Goal: Task Accomplishment & Management: Use online tool/utility

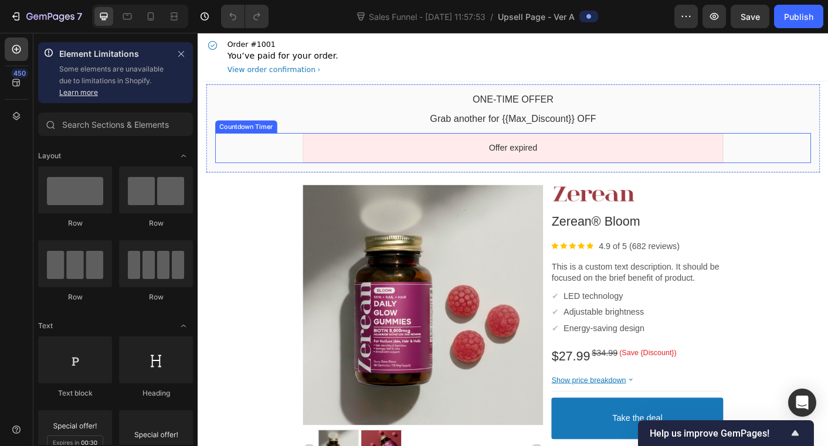
click at [827, 162] on div "Offer expired" at bounding box center [549, 161] width 665 height 33
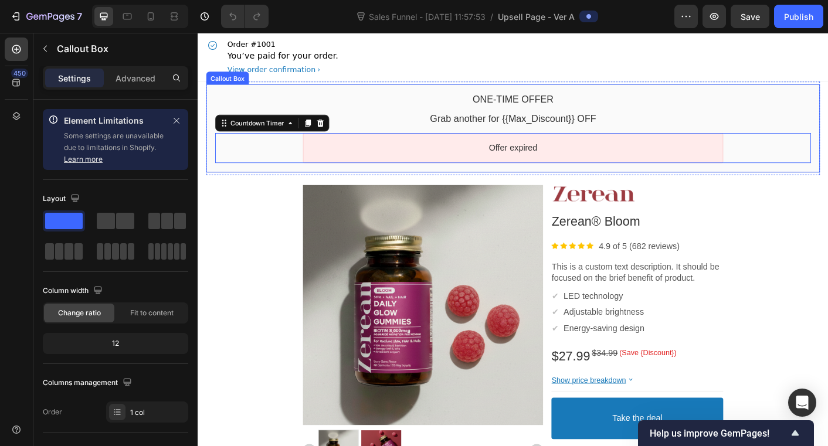
click at [219, 98] on div "One-time Offer Callout Text Grab another for {{Max_Discount}} OFF Callout Text …" at bounding box center [549, 139] width 685 height 98
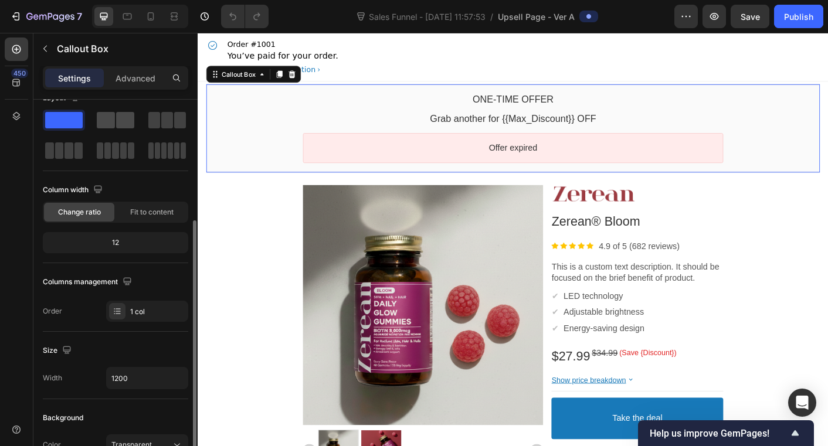
scroll to position [167, 0]
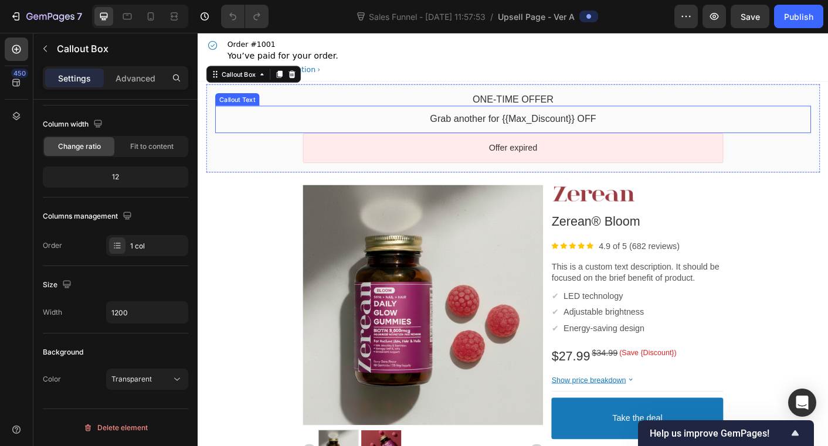
click at [475, 140] on div "Grab another for {{Max_Discount}} OFF Callout Text" at bounding box center [549, 129] width 665 height 30
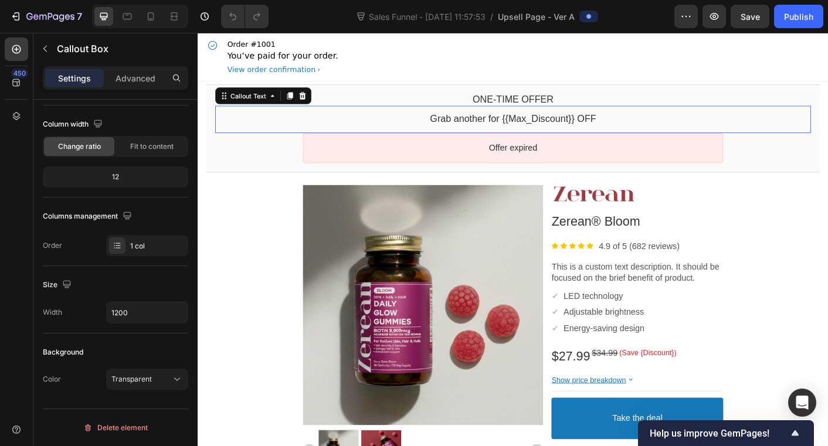
scroll to position [0, 0]
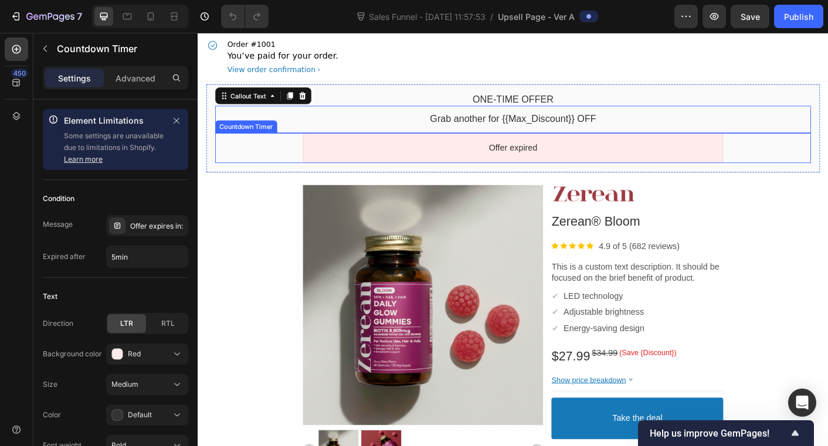
click at [483, 160] on div "Offer expired" at bounding box center [549, 161] width 448 height 12
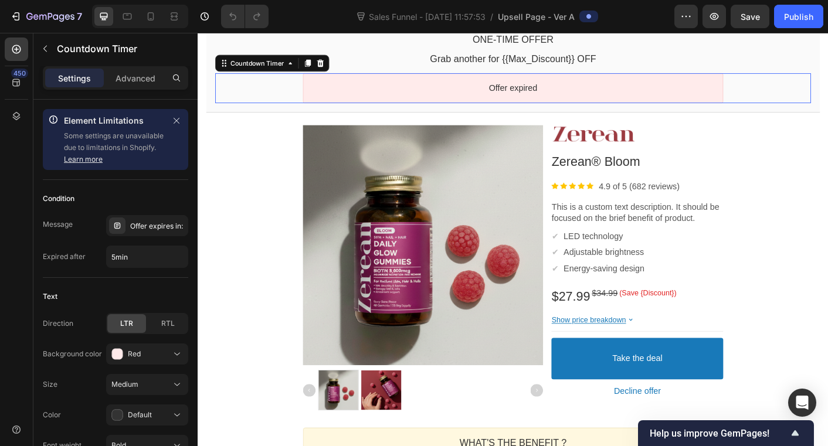
scroll to position [72, 0]
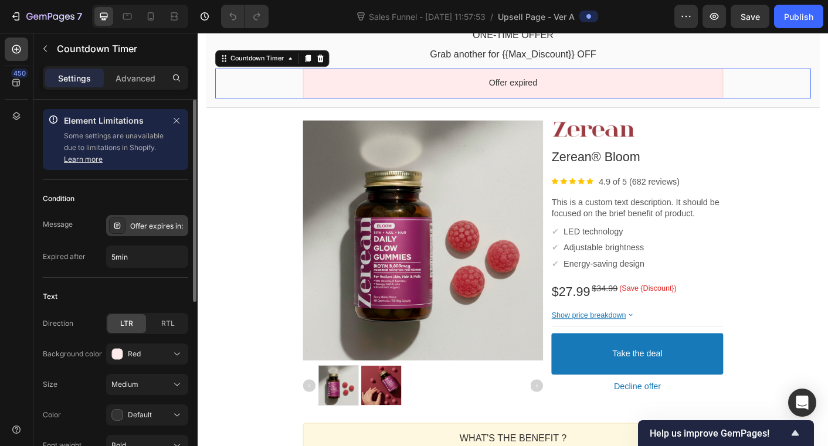
click at [131, 230] on div "Offer expires in:" at bounding box center [157, 226] width 55 height 11
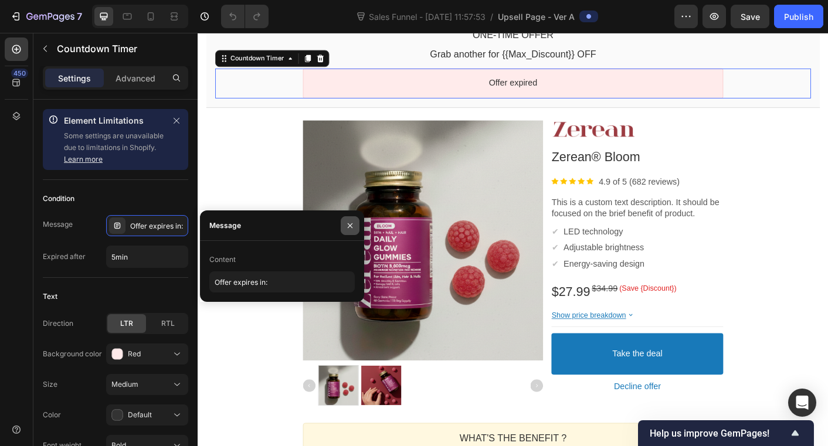
click at [354, 222] on icon "button" at bounding box center [349, 225] width 9 height 9
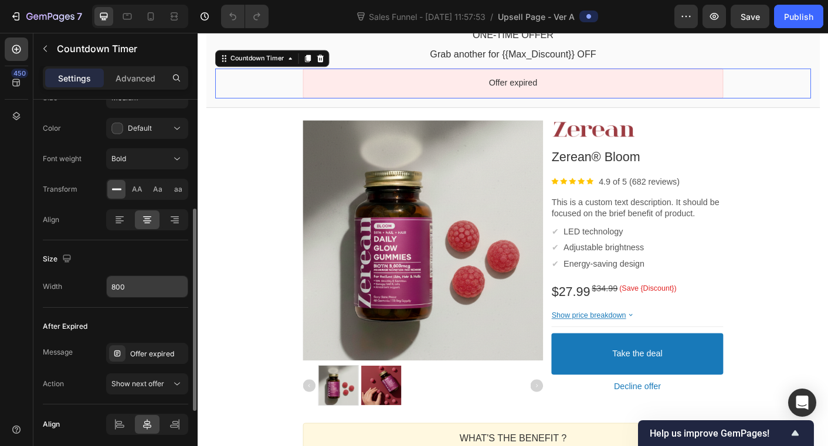
scroll to position [311, 0]
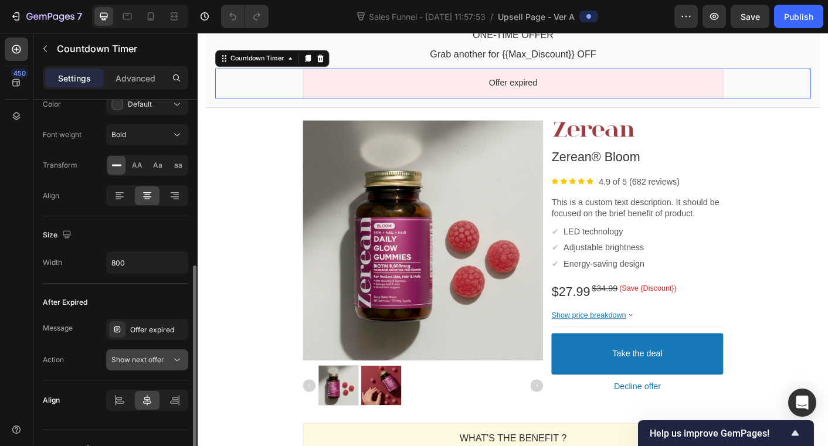
click at [153, 361] on span "Show next offer" at bounding box center [137, 359] width 53 height 9
click at [55, 344] on div "Message Offer expired Action Show next offer" at bounding box center [115, 345] width 145 height 52
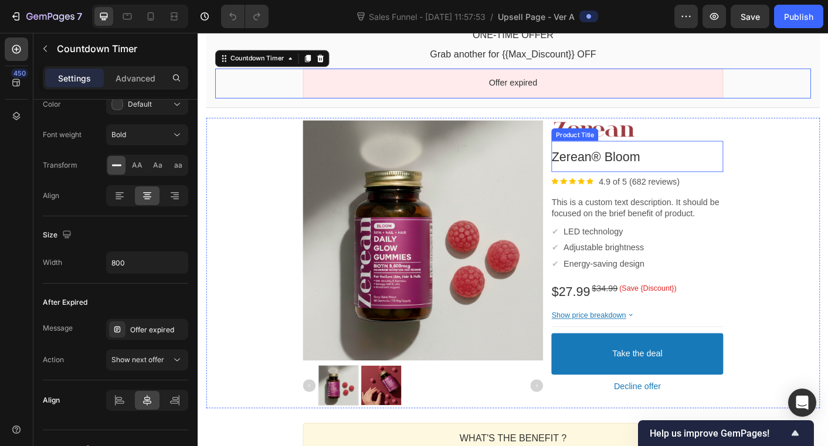
click at [679, 175] on bdo "Zerean® Bloom" at bounding box center [641, 171] width 98 height 16
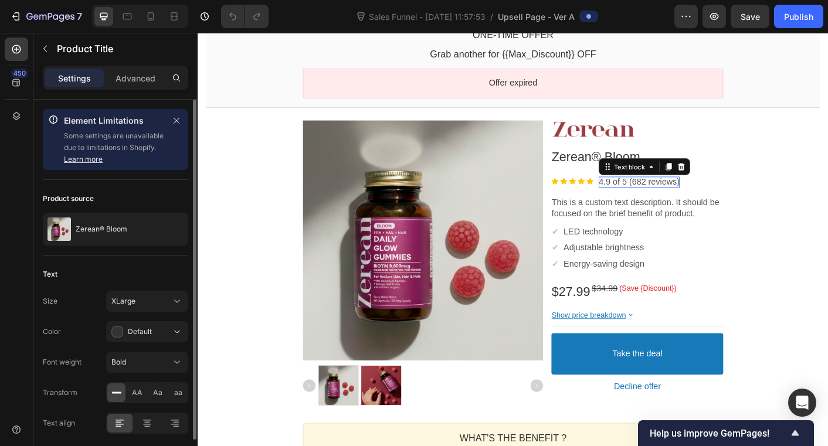
click at [687, 201] on p "4.9 of 5 (682 reviews)" at bounding box center [690, 199] width 90 height 12
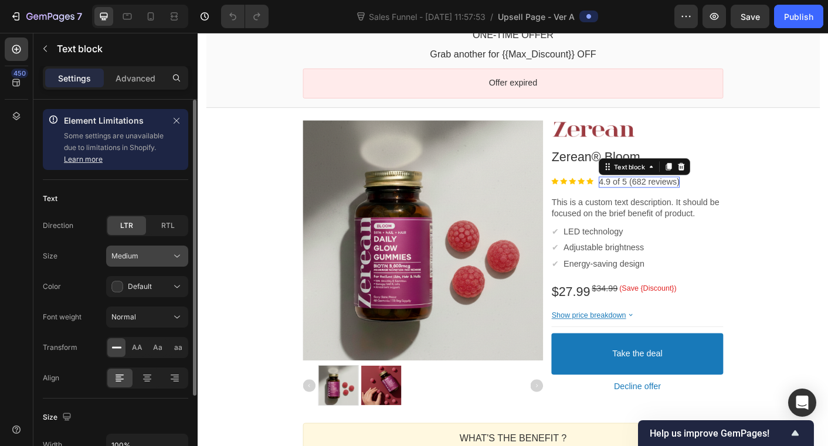
click at [155, 261] on div "Medium" at bounding box center [147, 256] width 72 height 12
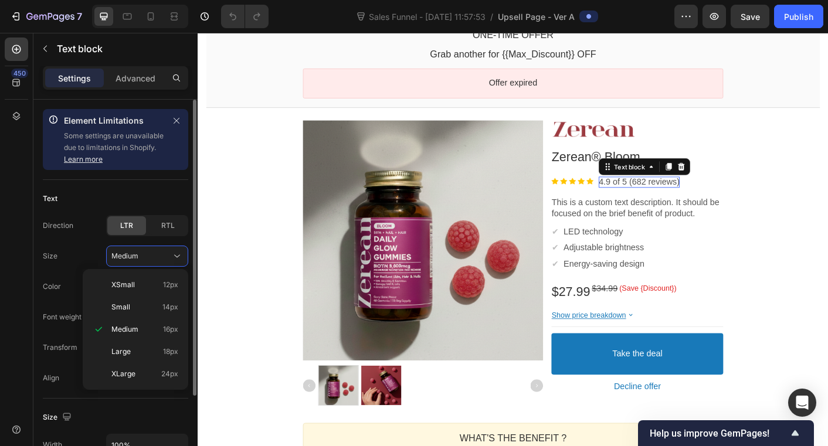
click at [53, 243] on div "Direction LTR RTL Size Medium Color Default Font weight Normal Transform AA Aa …" at bounding box center [115, 302] width 145 height 174
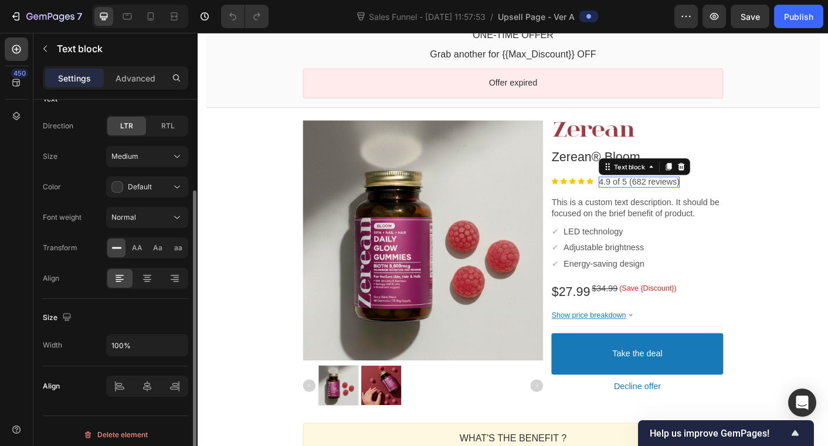
scroll to position [107, 0]
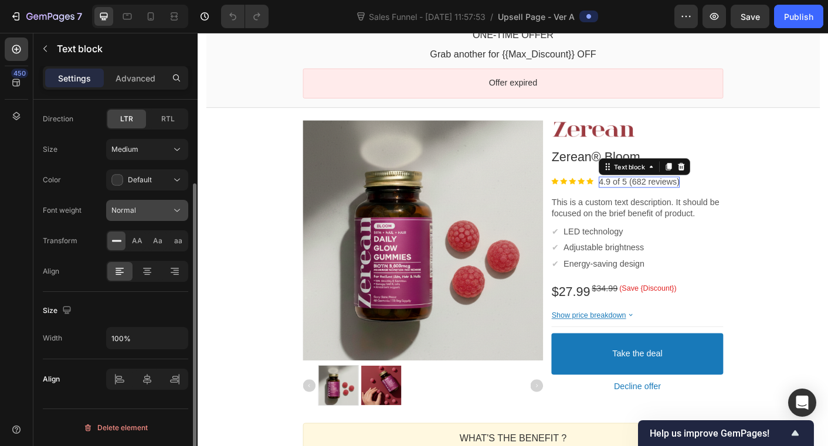
click at [134, 208] on span "Normal" at bounding box center [123, 210] width 25 height 9
click at [85, 202] on div "Font weight Normal" at bounding box center [115, 210] width 145 height 21
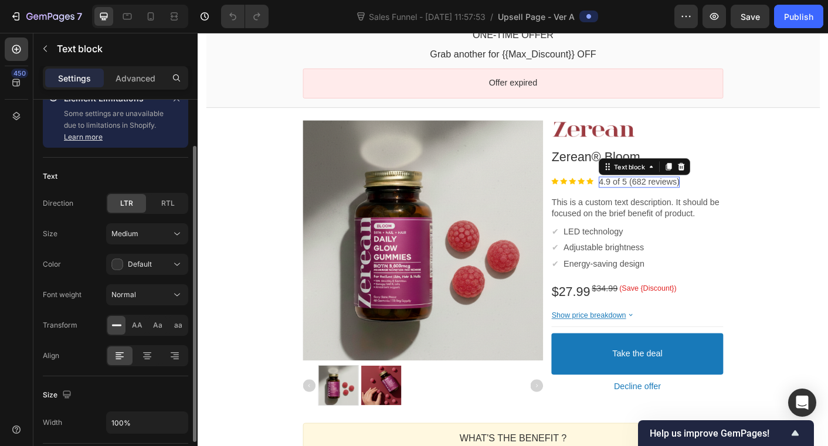
scroll to position [0, 0]
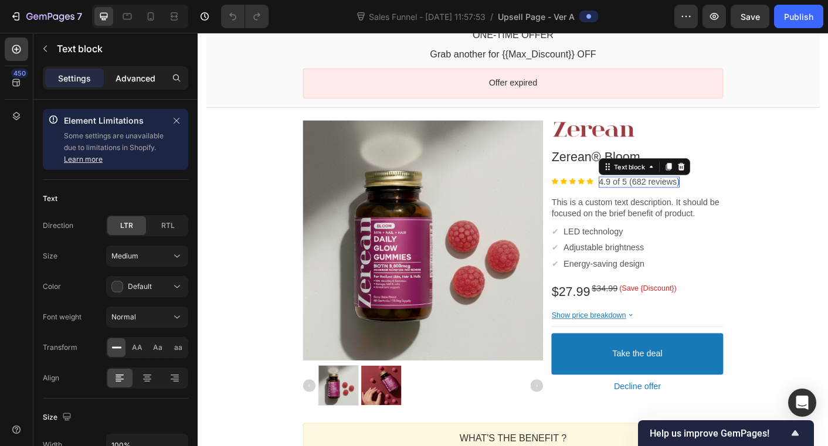
click at [115, 73] on p "Advanced" at bounding box center [135, 78] width 40 height 12
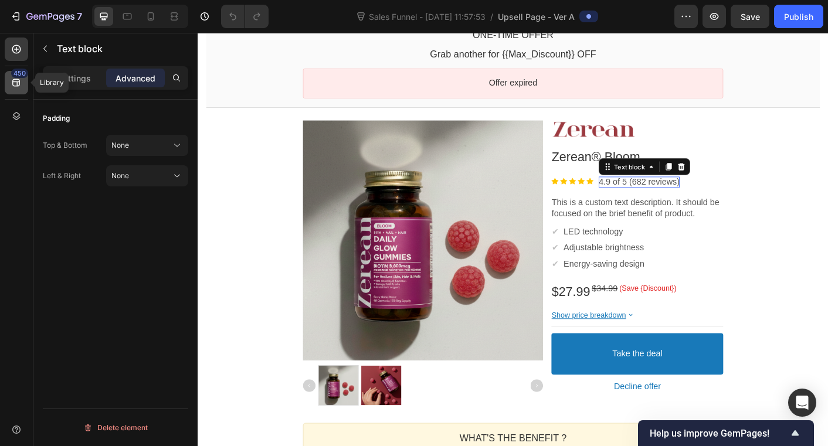
click at [16, 79] on icon at bounding box center [16, 83] width 8 height 8
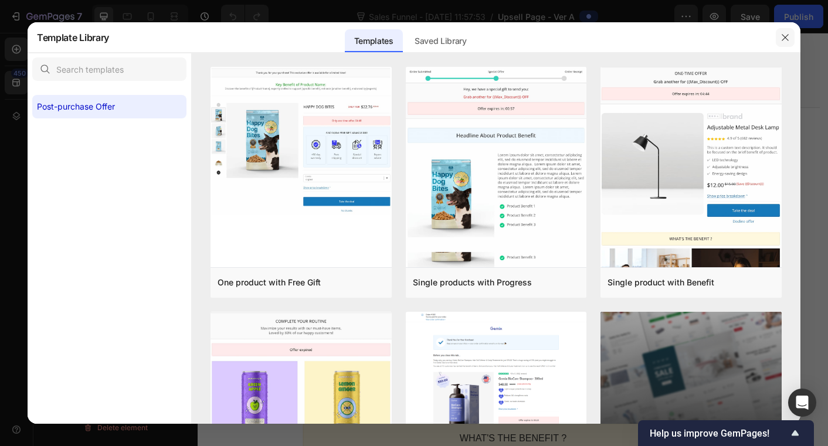
click at [782, 40] on icon "button" at bounding box center [784, 37] width 9 height 9
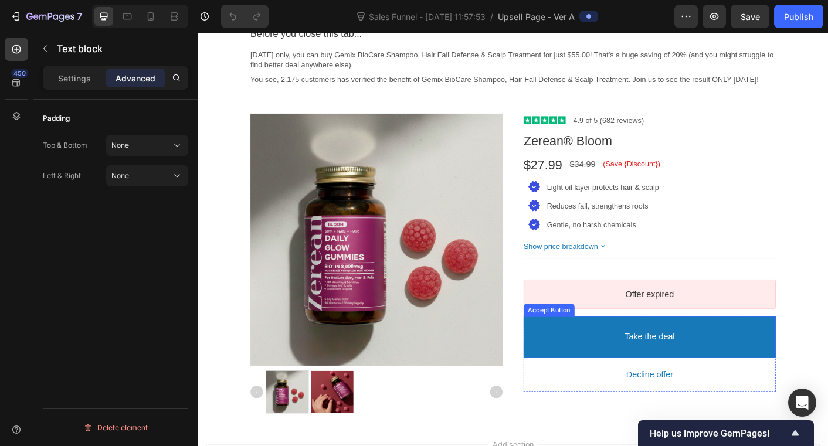
scroll to position [1242, 0]
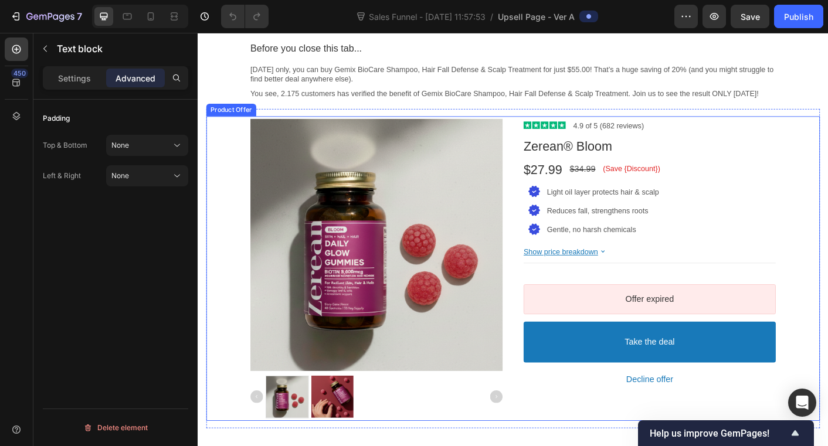
click at [827, 164] on div "Product Images Image 4.9 of 5 (682 reviews) Text block Row Zerean® Bloom Produc…" at bounding box center [549, 296] width 685 height 341
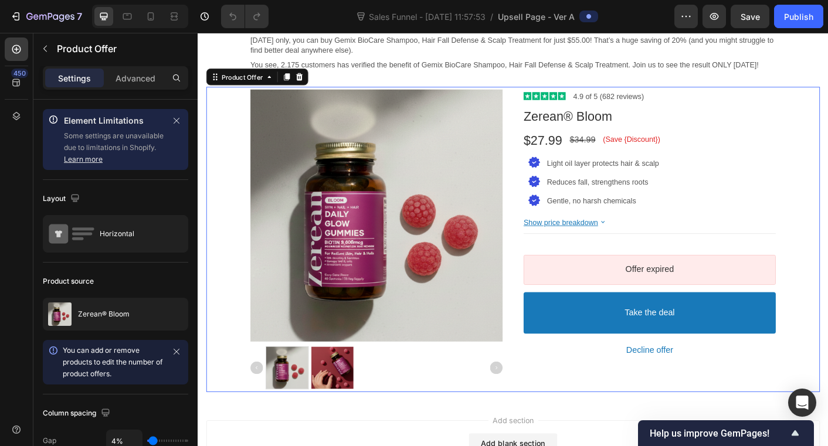
scroll to position [1290, 0]
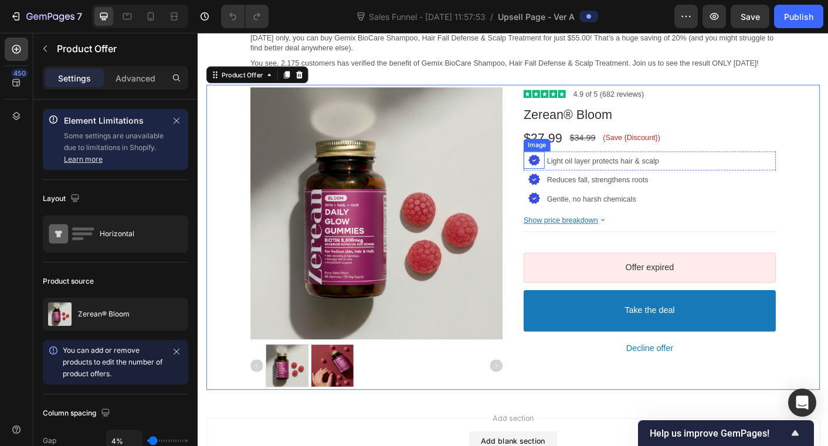
click at [573, 182] on div at bounding box center [572, 175] width 23 height 14
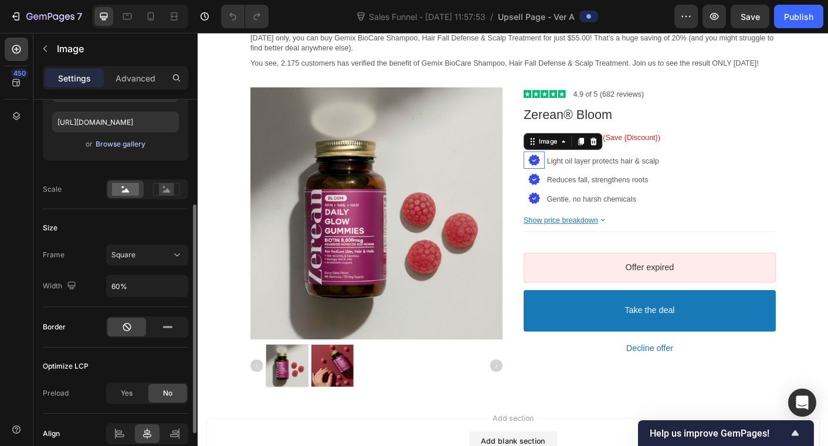
scroll to position [222, 0]
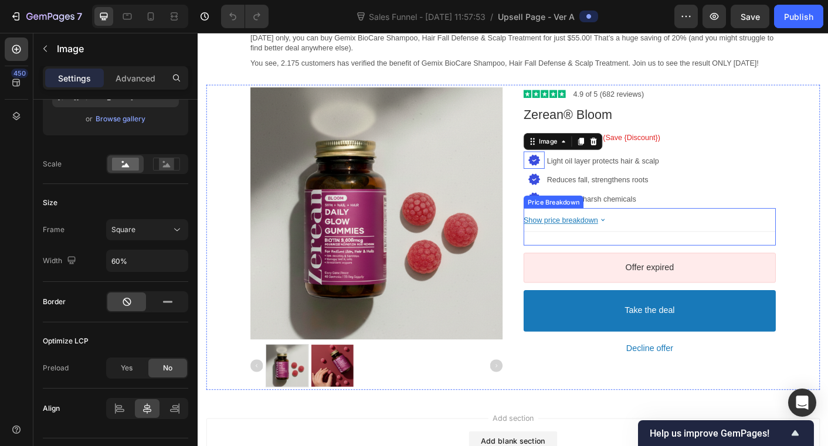
click at [634, 247] on bdo "Show price breakdown" at bounding box center [602, 241] width 83 height 9
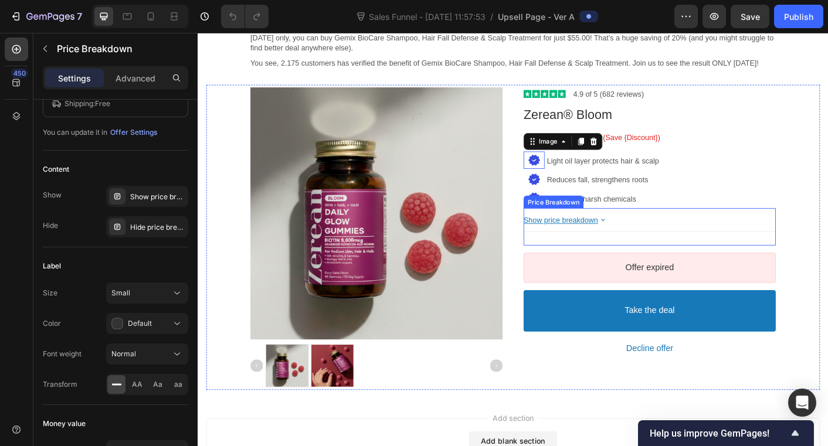
scroll to position [0, 0]
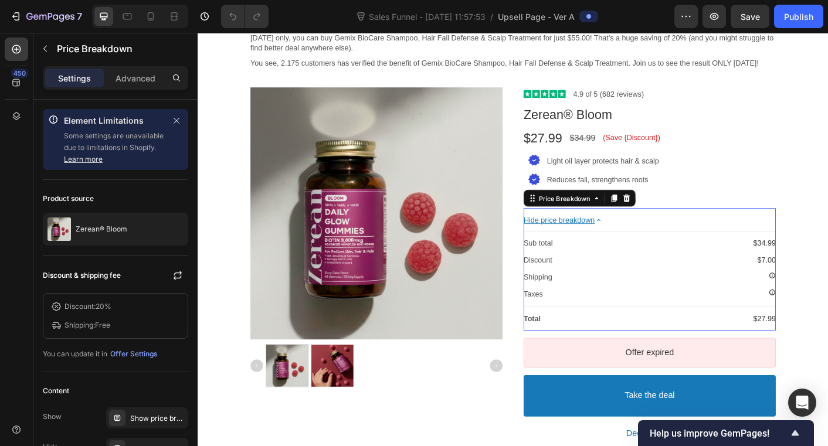
click at [621, 247] on bdo "Hide price breakdown" at bounding box center [600, 241] width 79 height 9
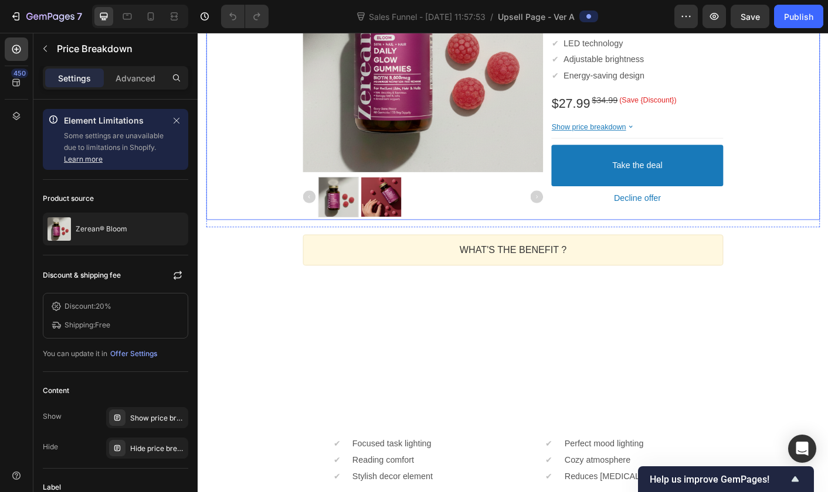
scroll to position [284, 0]
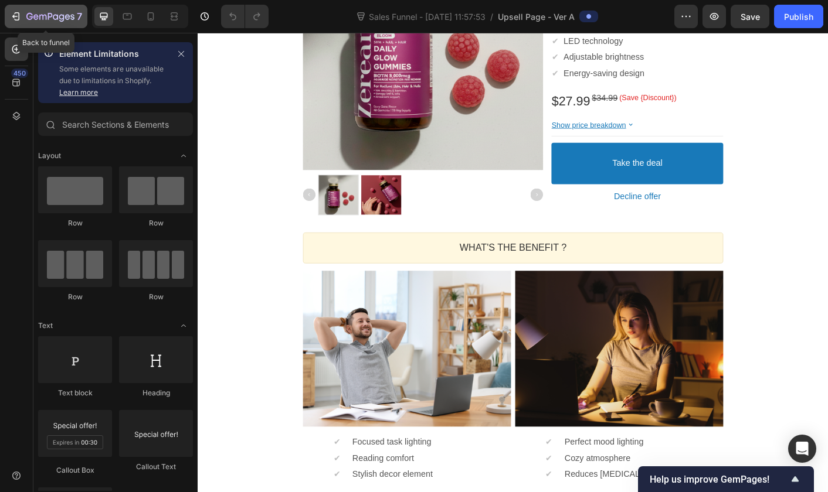
click at [38, 12] on icon "button" at bounding box center [50, 17] width 48 height 10
